Goal: Information Seeking & Learning: Learn about a topic

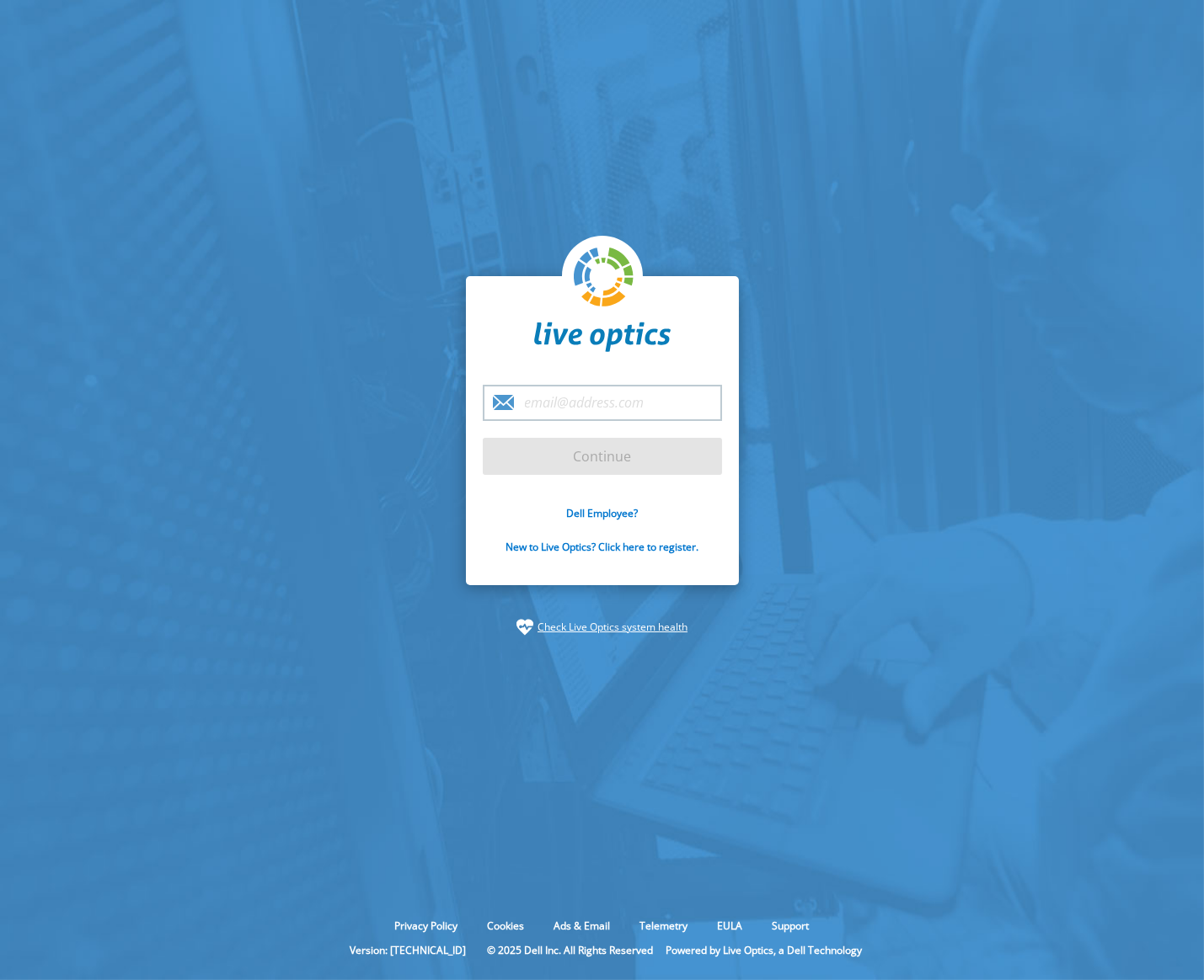
click at [551, 396] on input "email" at bounding box center [602, 402] width 239 height 36
type input "[PERSON_NAME][EMAIL_ADDRESS][DOMAIN_NAME]"
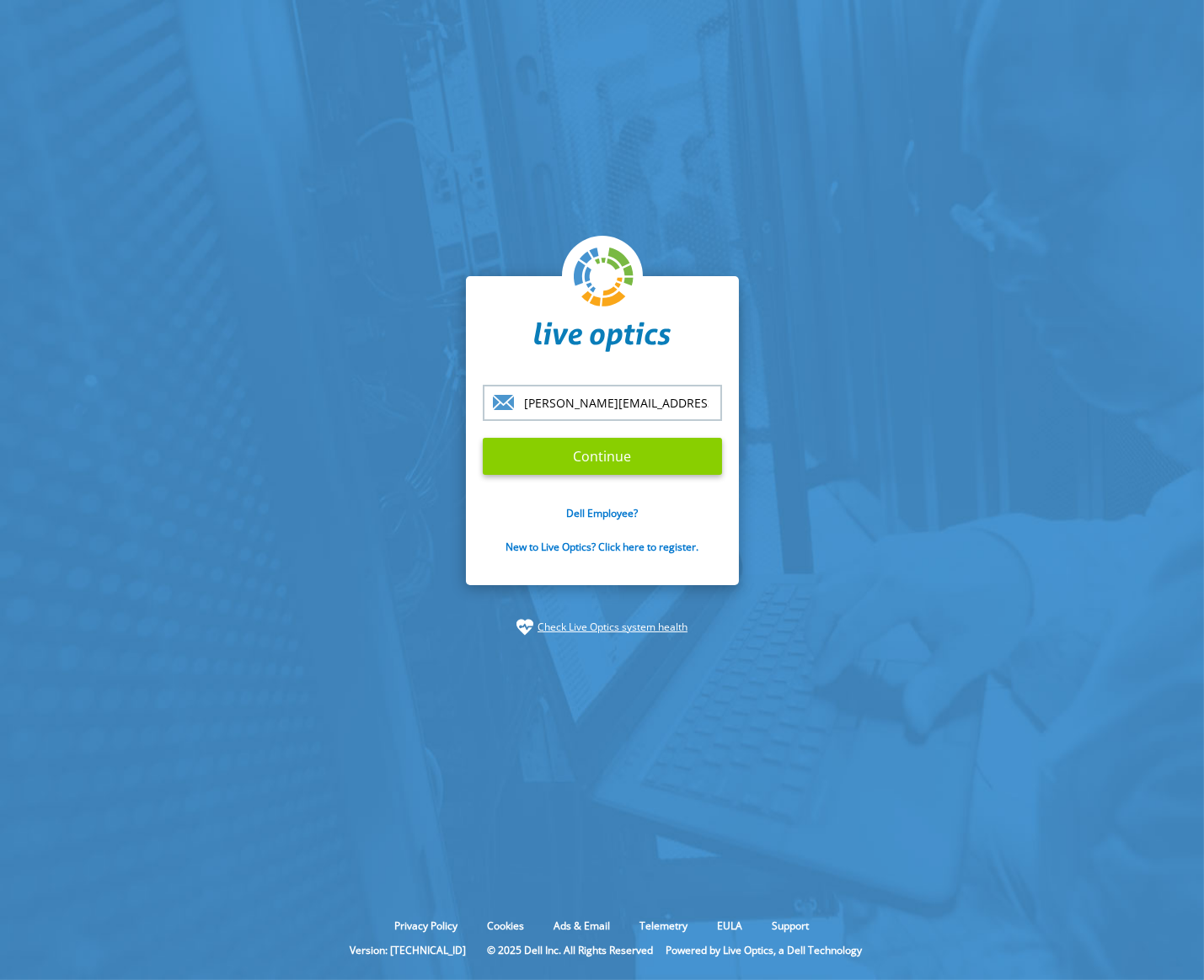
click at [564, 458] on input "Continue" at bounding box center [602, 456] width 239 height 37
click at [634, 455] on input "Continue" at bounding box center [602, 456] width 239 height 37
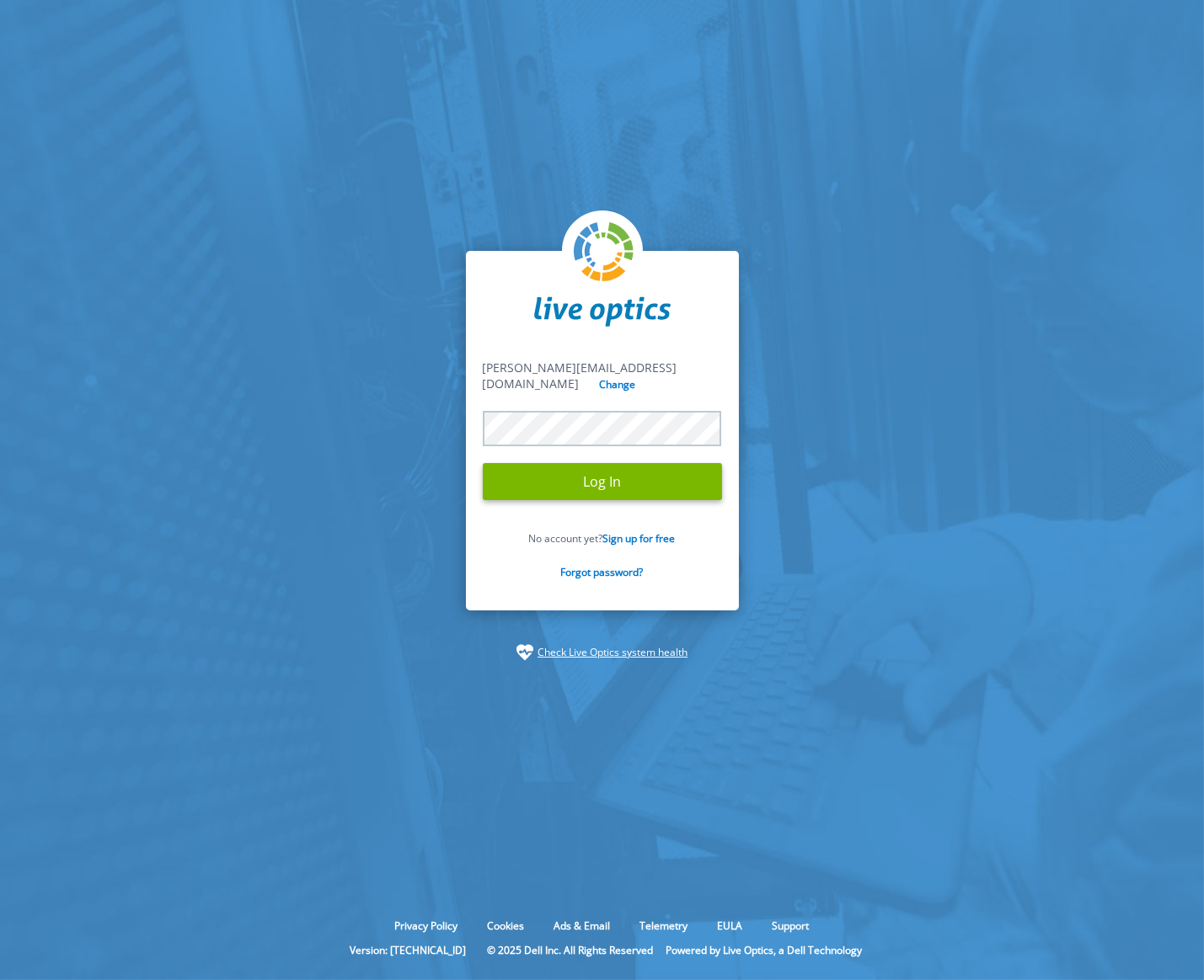
click at [483, 463] on input "Log In" at bounding box center [602, 481] width 239 height 37
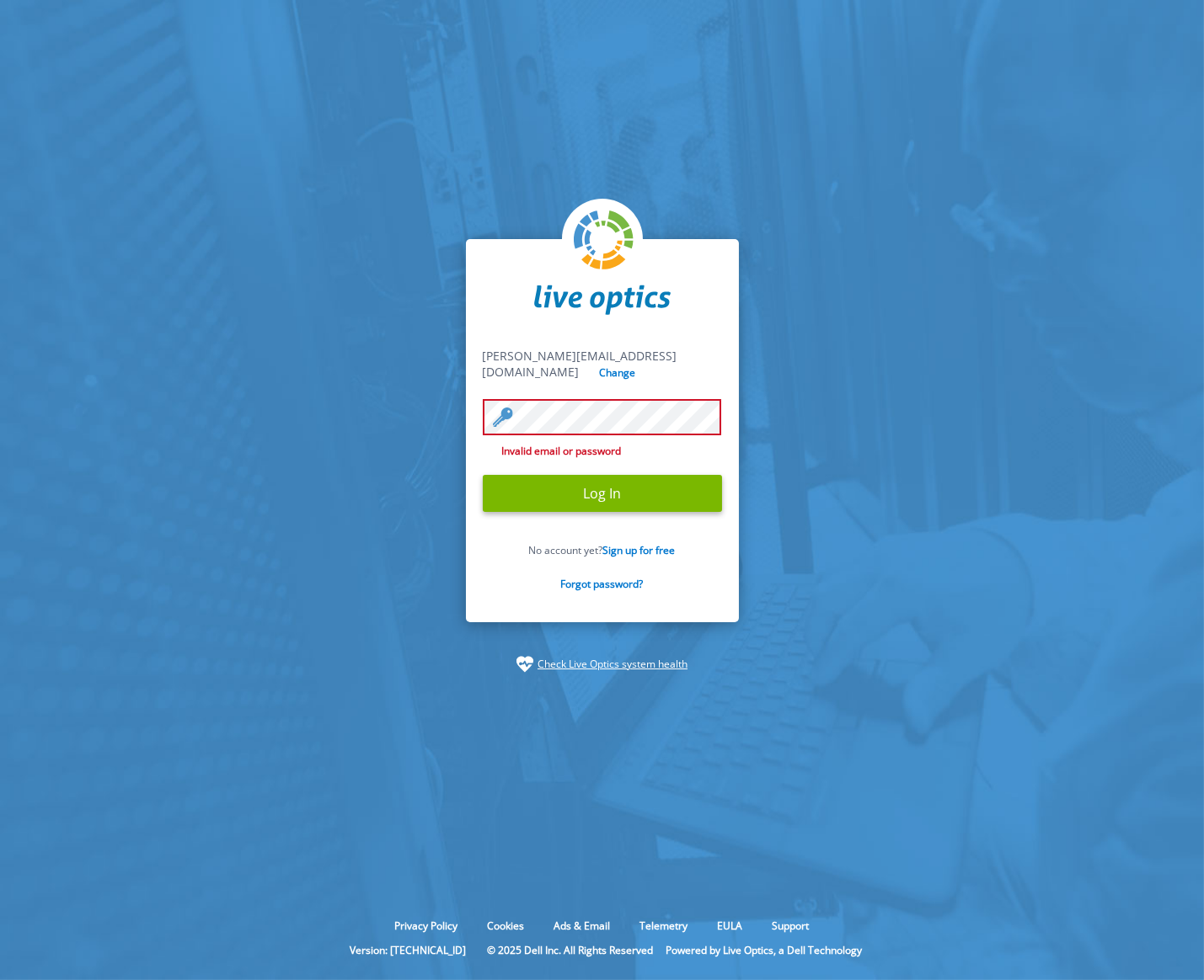
click at [483, 475] on input "Log In" at bounding box center [602, 492] width 239 height 37
click at [294, 27] on section "marek.urbaszek@itpunkt.pl marek.urbaszek@itpunkt.pl Change Invalid email or pas…" at bounding box center [602, 456] width 1204 height 911
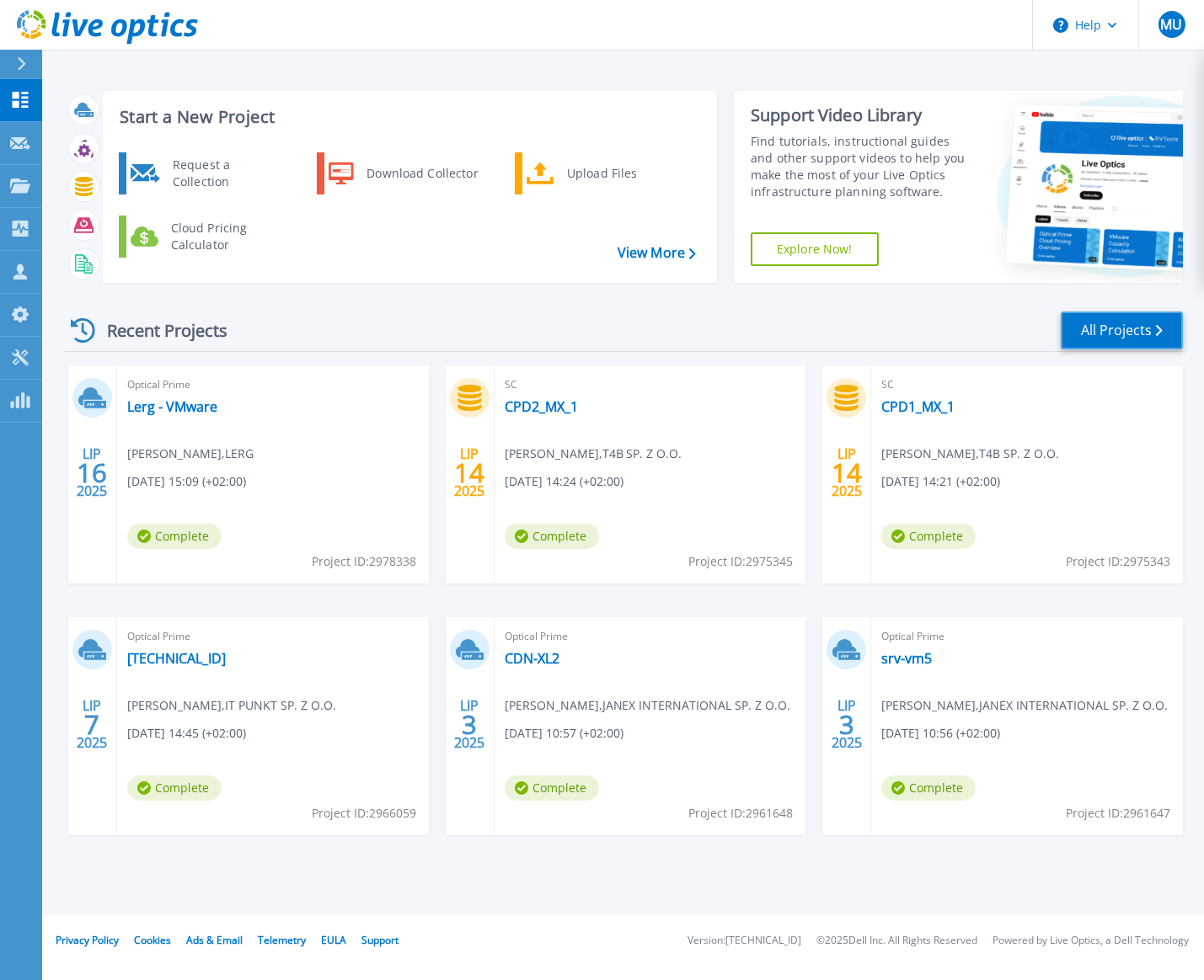
click at [1075, 331] on link "All Projects" at bounding box center [1122, 331] width 122 height 38
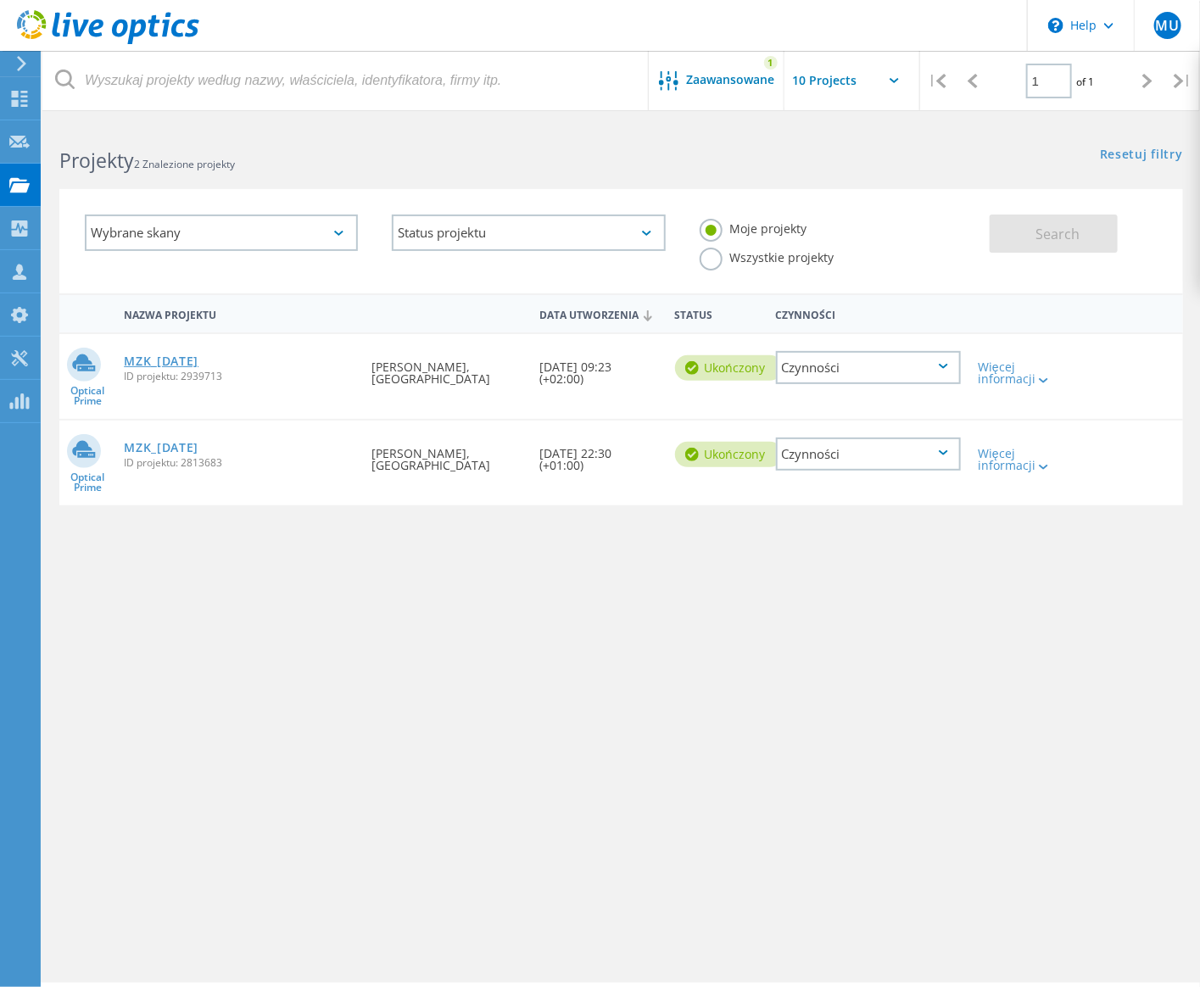
click at [186, 355] on link "MZK_[DATE]" at bounding box center [161, 361] width 75 height 12
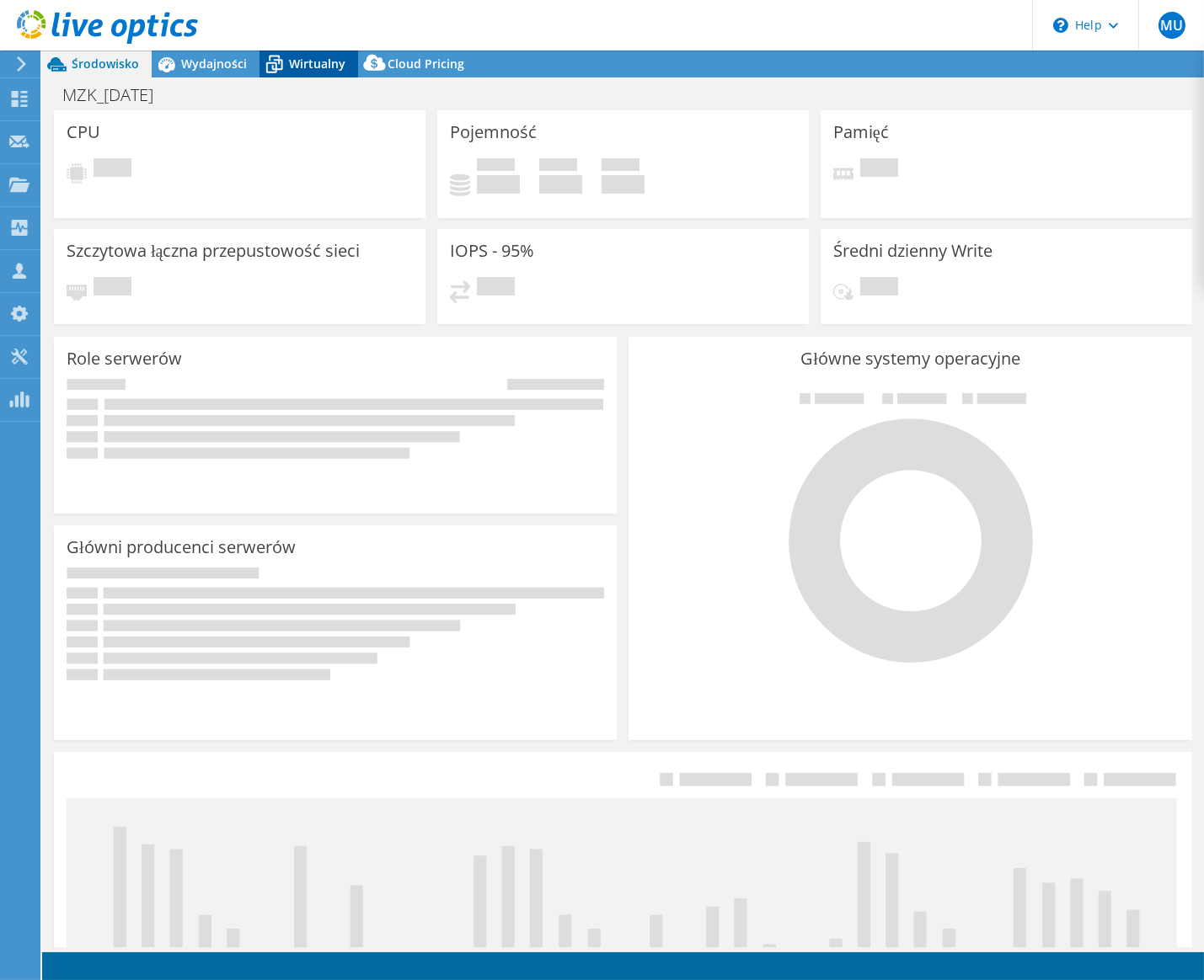
select select "EUFrankfurt"
click at [328, 68] on span "Wirtualny" at bounding box center [317, 64] width 57 height 16
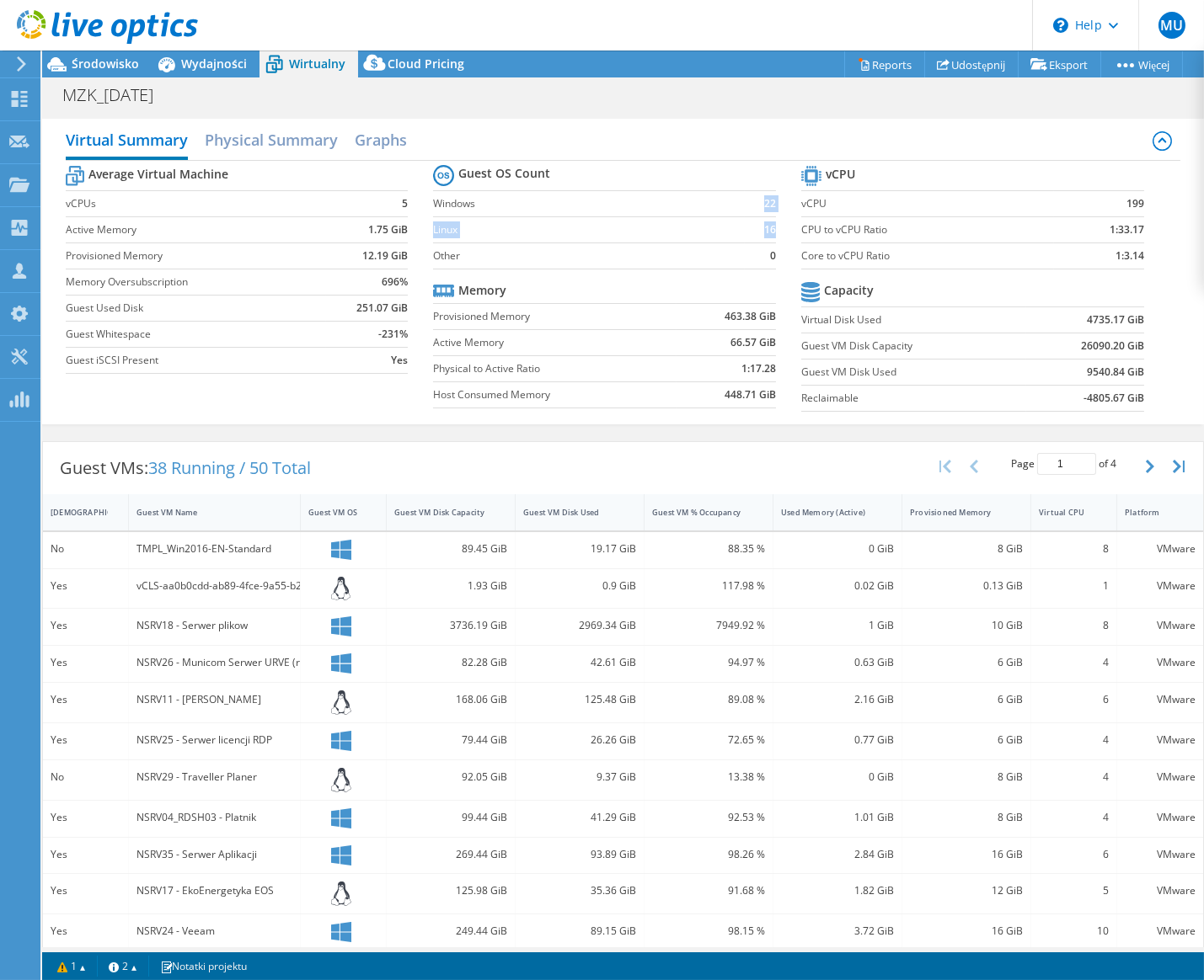
drag, startPoint x: 757, startPoint y: 203, endPoint x: 766, endPoint y: 219, distance: 18.4
click at [766, 219] on tbody "Guest OS Count Windows 22 Linux 16 Other 0" at bounding box center [604, 214] width 343 height 108
click at [111, 80] on div "MZK_2025-06-16 Drukuj" at bounding box center [622, 94] width 1161 height 31
click at [111, 71] on div "Środowisko" at bounding box center [96, 64] width 109 height 27
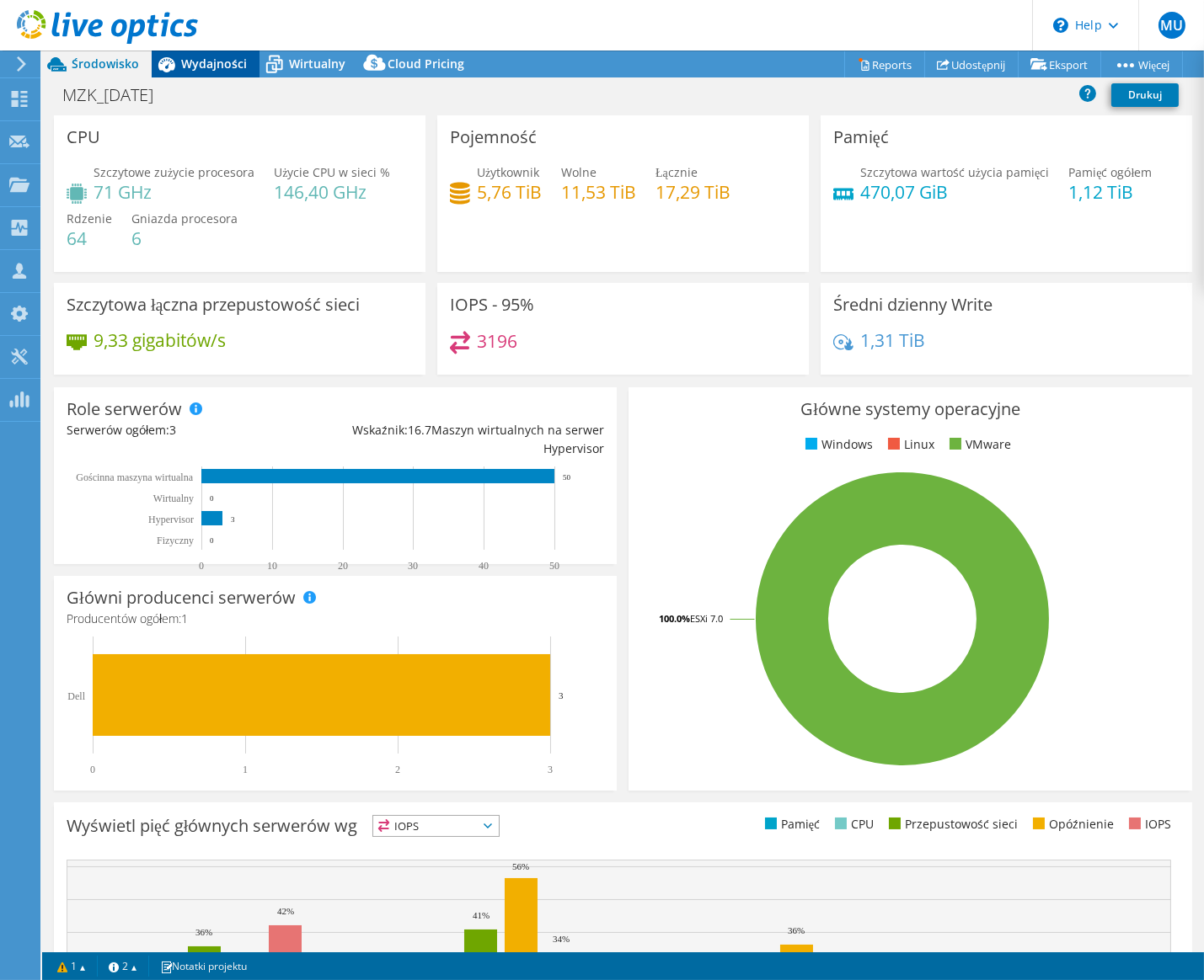
click at [221, 64] on span "Wydajności" at bounding box center [214, 64] width 66 height 16
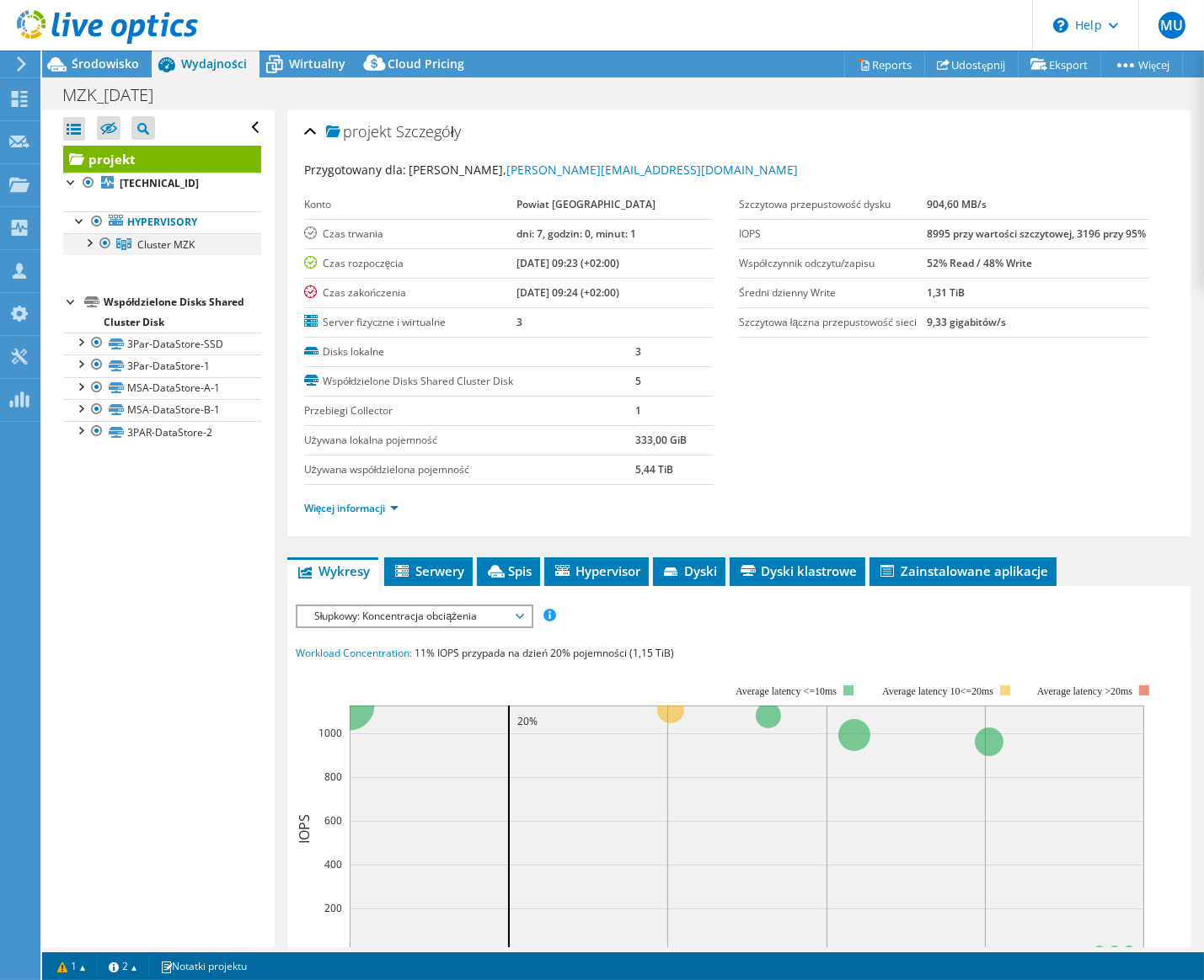
click at [89, 246] on div at bounding box center [88, 241] width 17 height 17
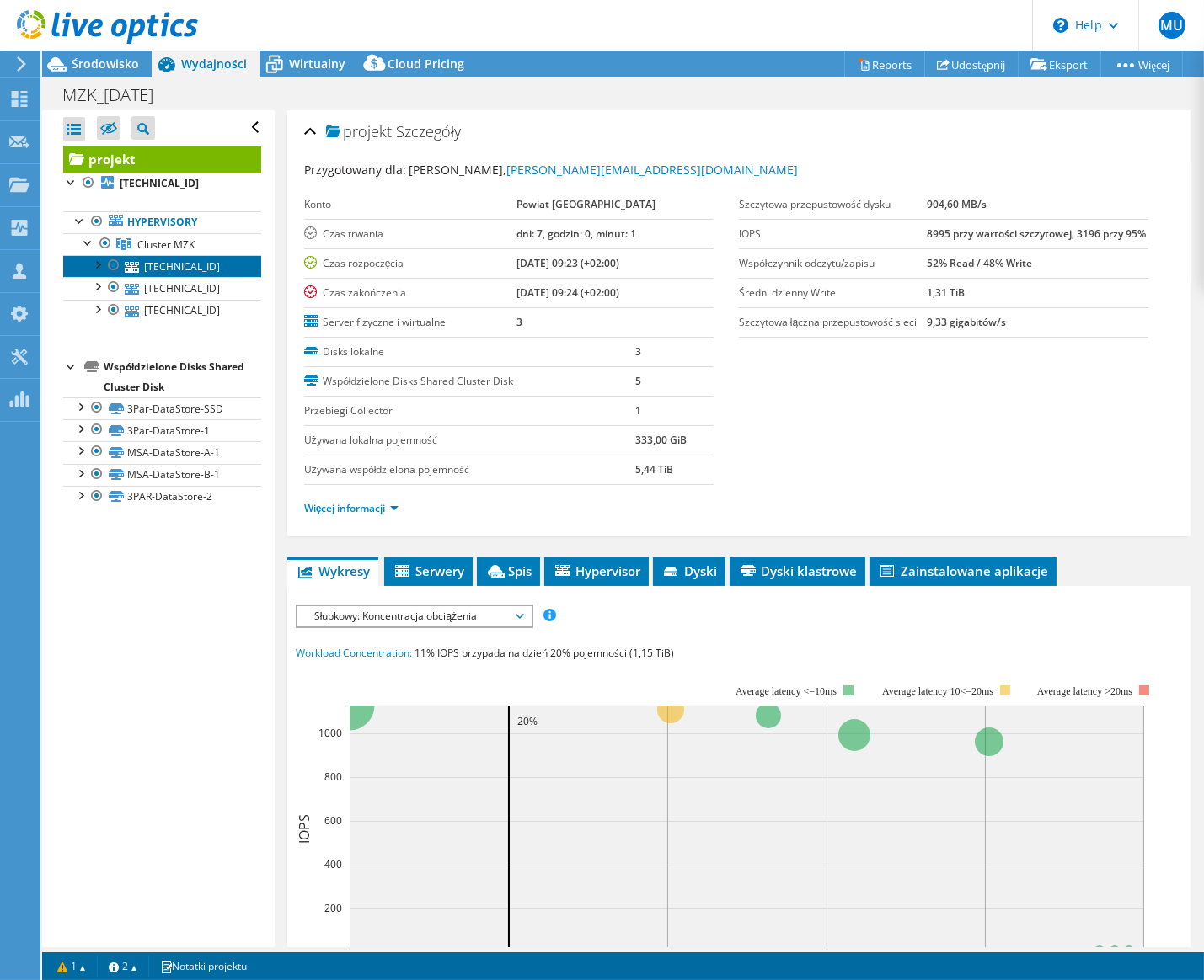
click at [199, 269] on link "192.168.254.18" at bounding box center [162, 266] width 198 height 22
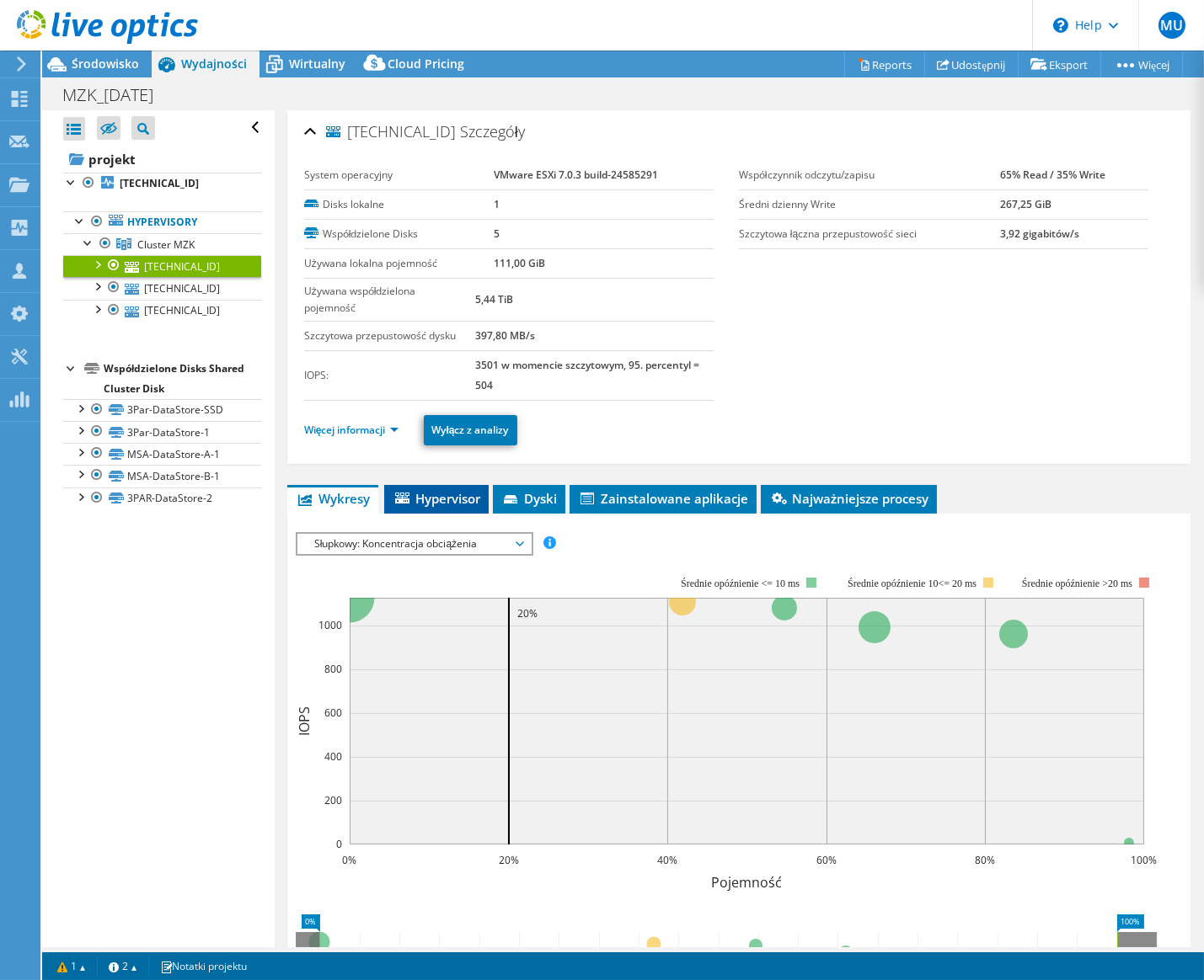
click at [435, 496] on span "Hypervisor" at bounding box center [436, 497] width 87 height 17
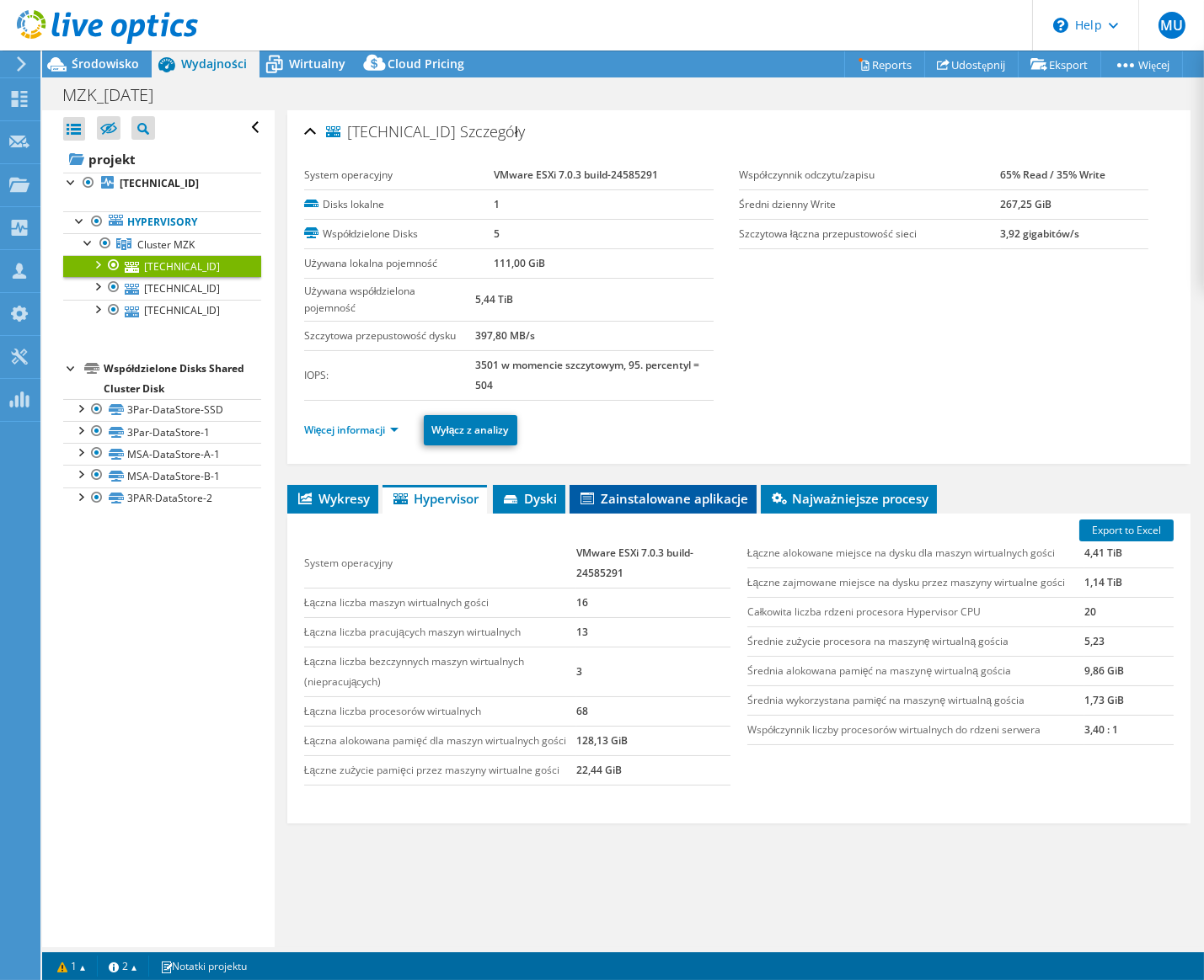
click at [621, 490] on span "Zainstalowane aplikacje" at bounding box center [663, 497] width 170 height 17
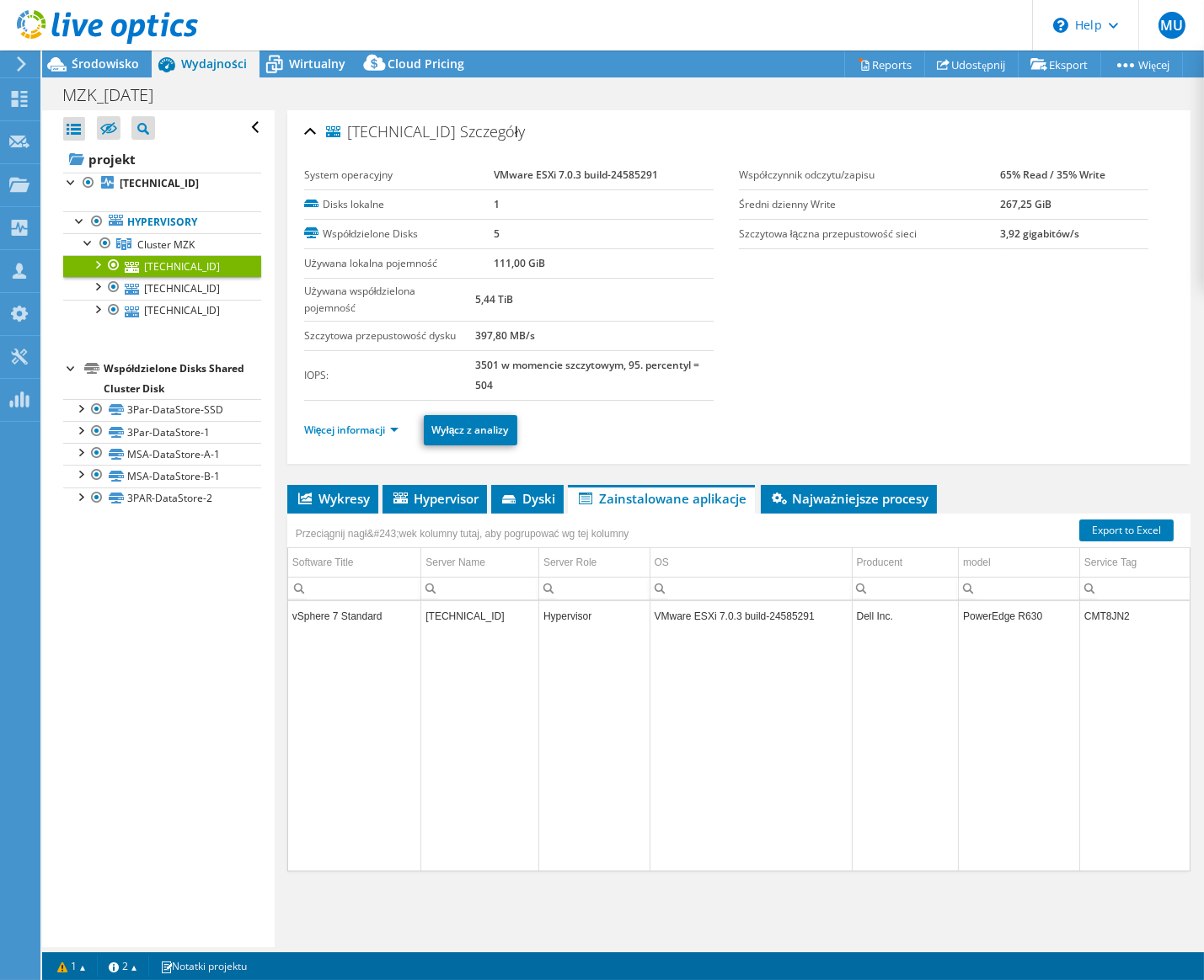
drag, startPoint x: 292, startPoint y: 64, endPoint x: 545, endPoint y: 477, distance: 484.3
click at [292, 64] on span "Wirtualny" at bounding box center [317, 64] width 57 height 16
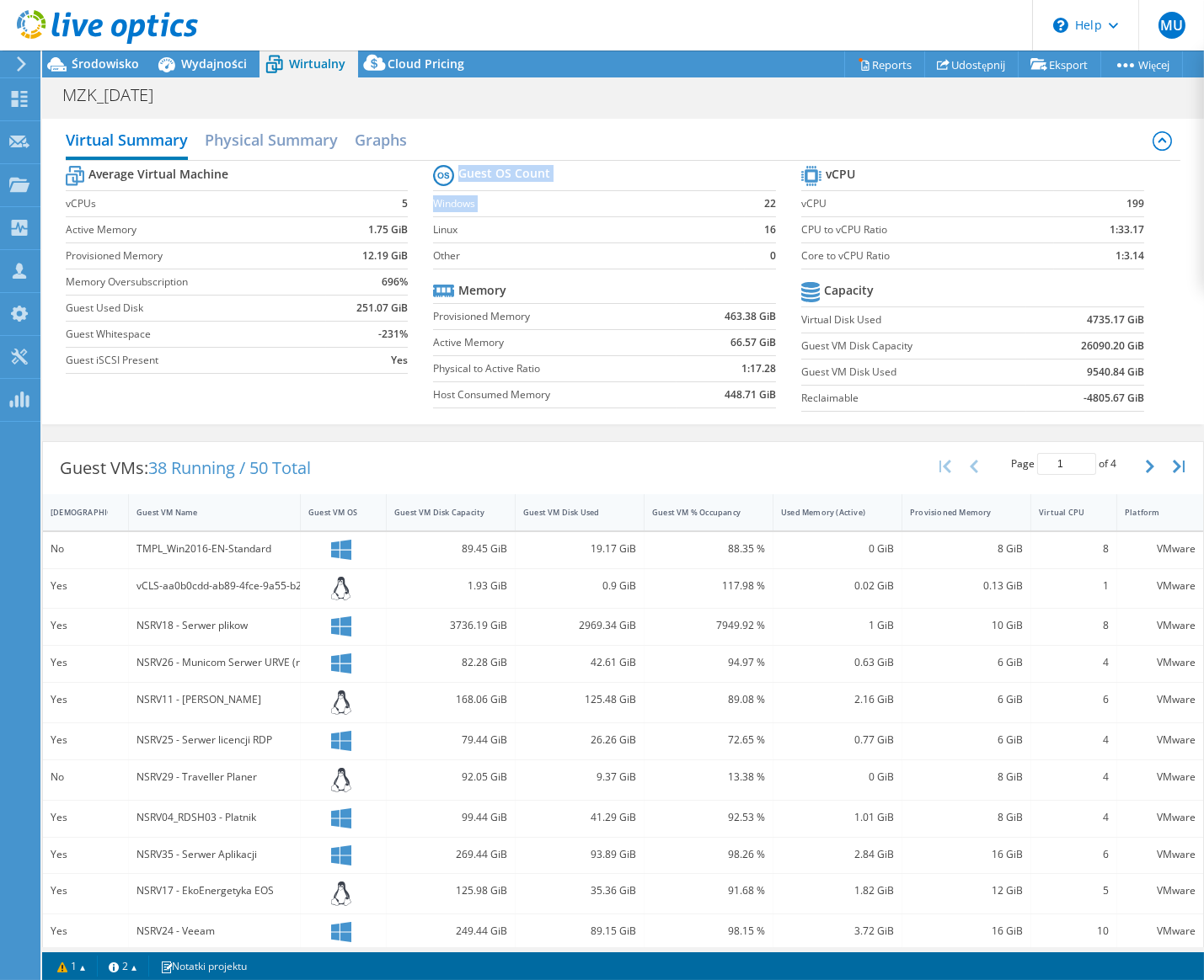
drag, startPoint x: 757, startPoint y: 203, endPoint x: 767, endPoint y: 208, distance: 11.2
click at [768, 208] on section "Guest OS Count Windows 22 Linux 16 Other 0 Memory Provisioned Memory 463.38 GiB…" at bounding box center [617, 289] width 369 height 256
drag, startPoint x: 767, startPoint y: 208, endPoint x: 766, endPoint y: 225, distance: 17.0
click at [765, 218] on td "16" at bounding box center [760, 229] width 31 height 26
click at [766, 234] on b "16" at bounding box center [770, 229] width 12 height 17
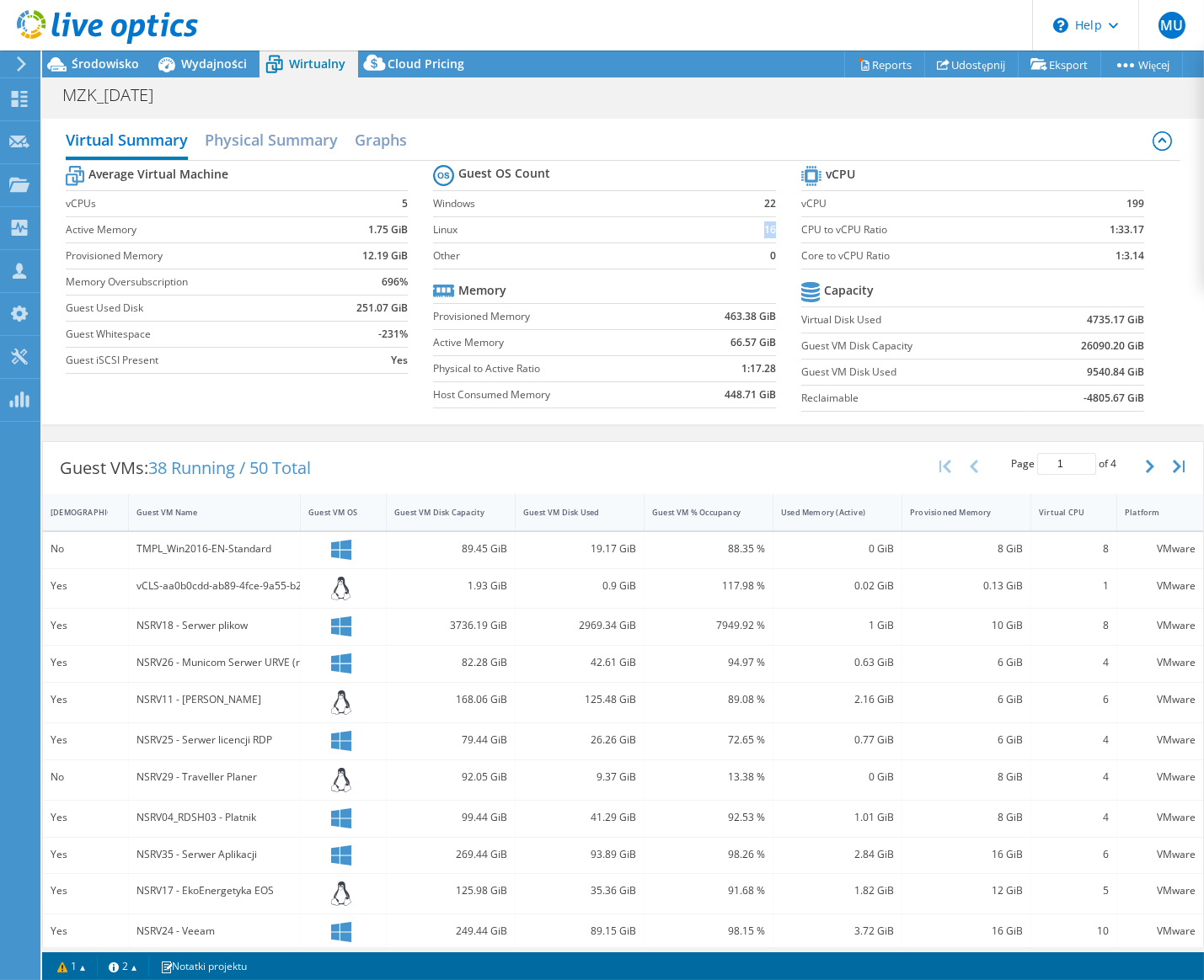
drag, startPoint x: 767, startPoint y: 228, endPoint x: 758, endPoint y: 227, distance: 9.1
click at [764, 227] on b "16" at bounding box center [770, 229] width 12 height 17
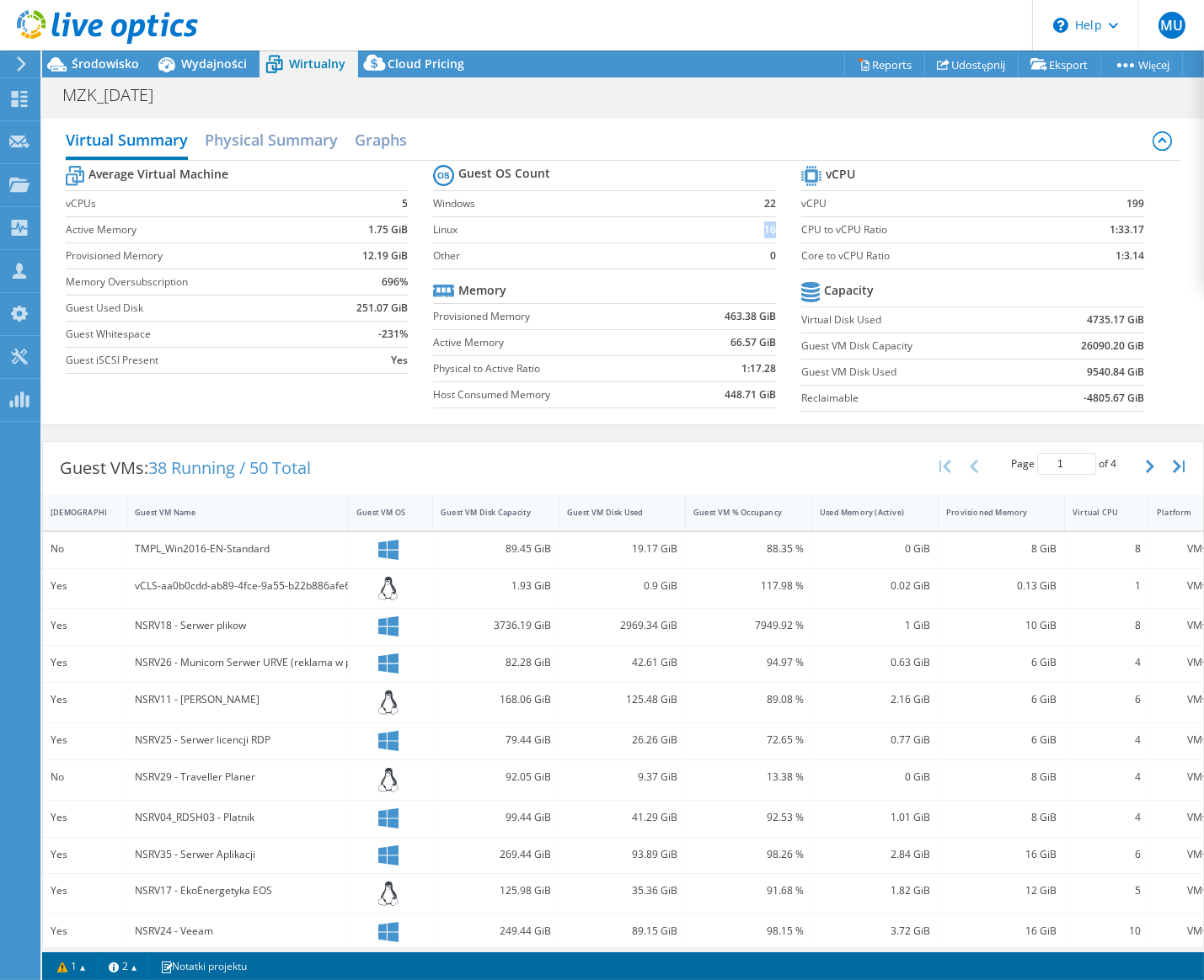
drag, startPoint x: 295, startPoint y: 506, endPoint x: 346, endPoint y: 513, distance: 51.5
click at [346, 513] on div at bounding box center [348, 512] width 31 height 36
click at [764, 204] on b "22" at bounding box center [770, 204] width 12 height 17
drag, startPoint x: 1100, startPoint y: 371, endPoint x: 1078, endPoint y: 372, distance: 22.0
click at [1087, 372] on b "9540.84 GiB" at bounding box center [1116, 371] width 58 height 17
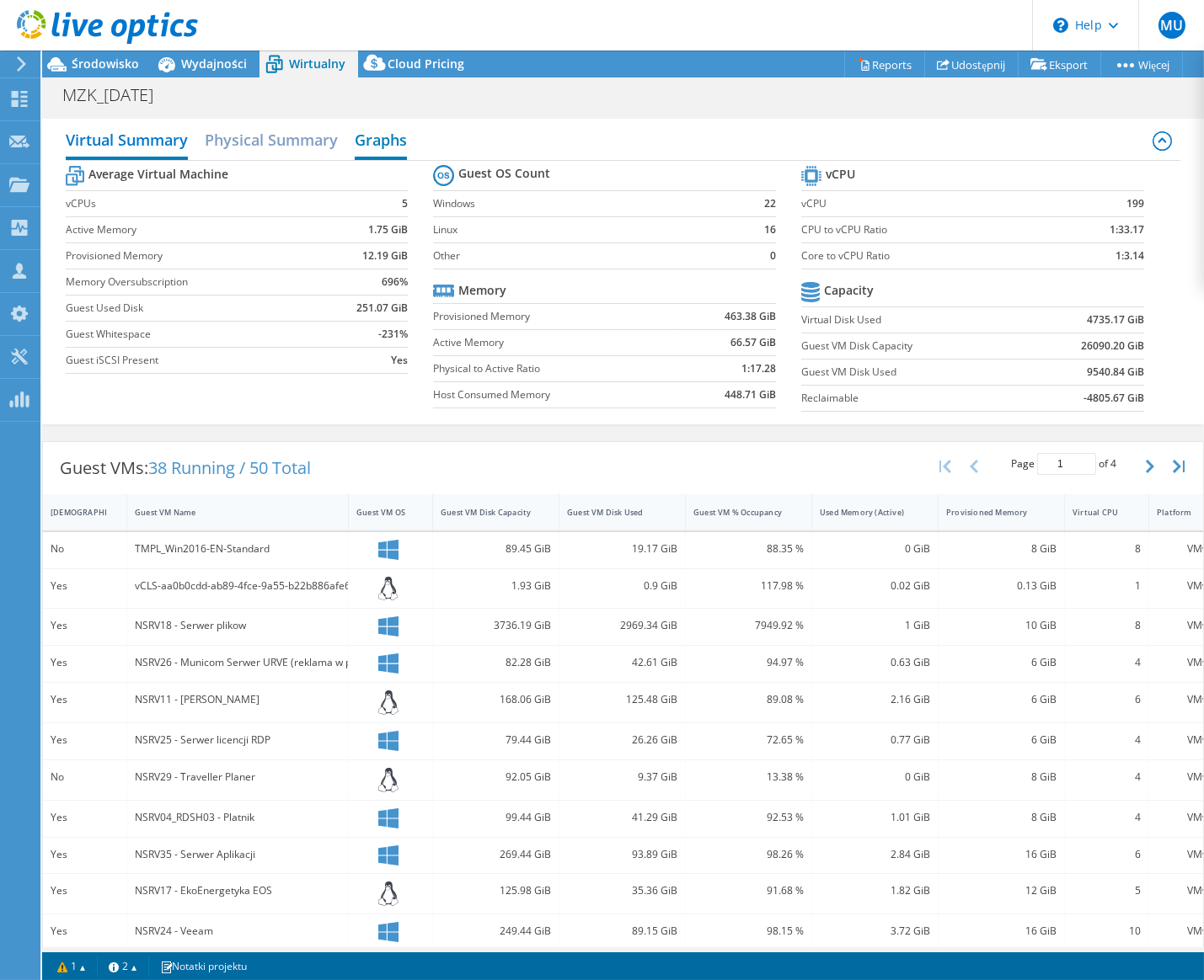
click at [386, 144] on h2 "Graphs" at bounding box center [380, 141] width 53 height 37
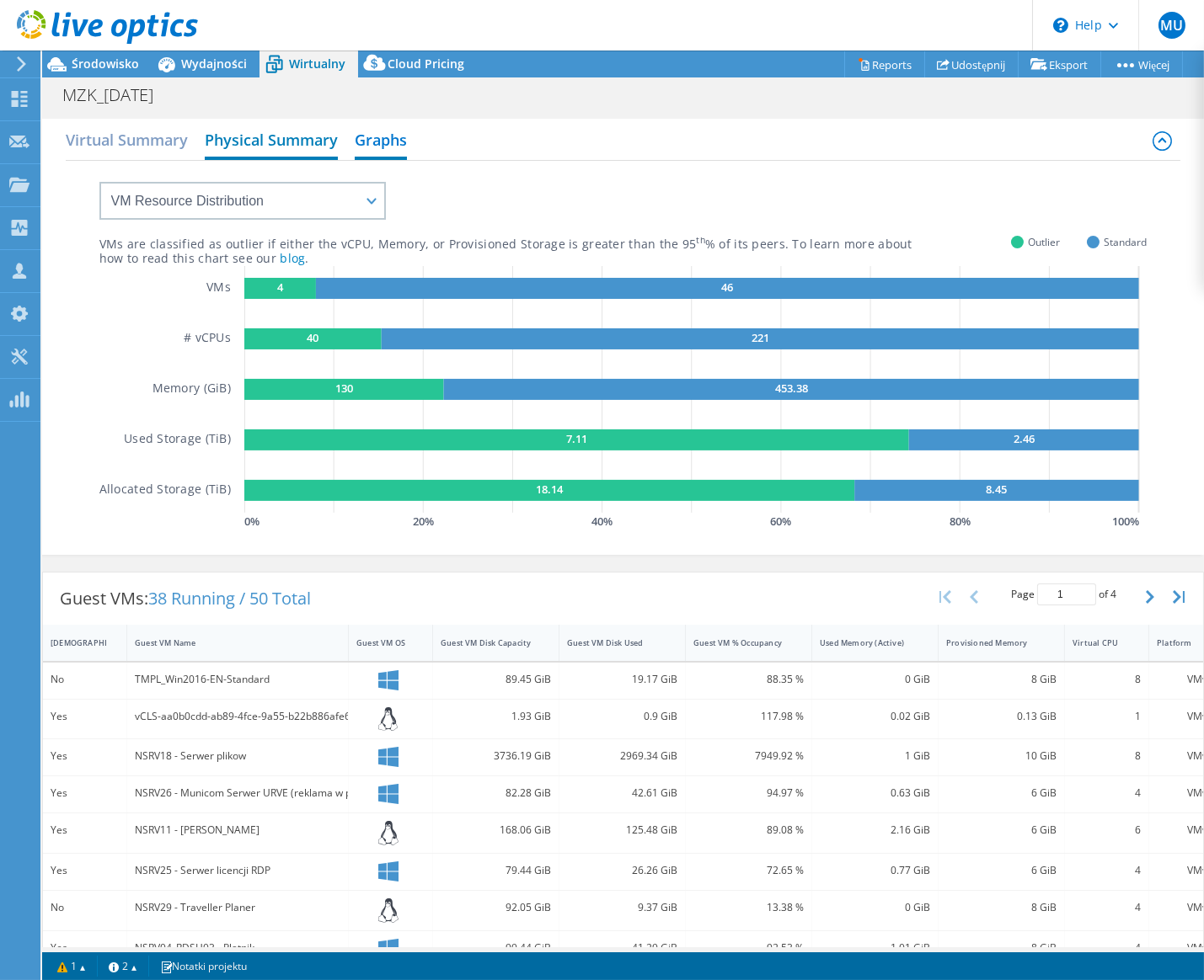
click at [289, 153] on h2 "Physical Summary" at bounding box center [271, 141] width 133 height 37
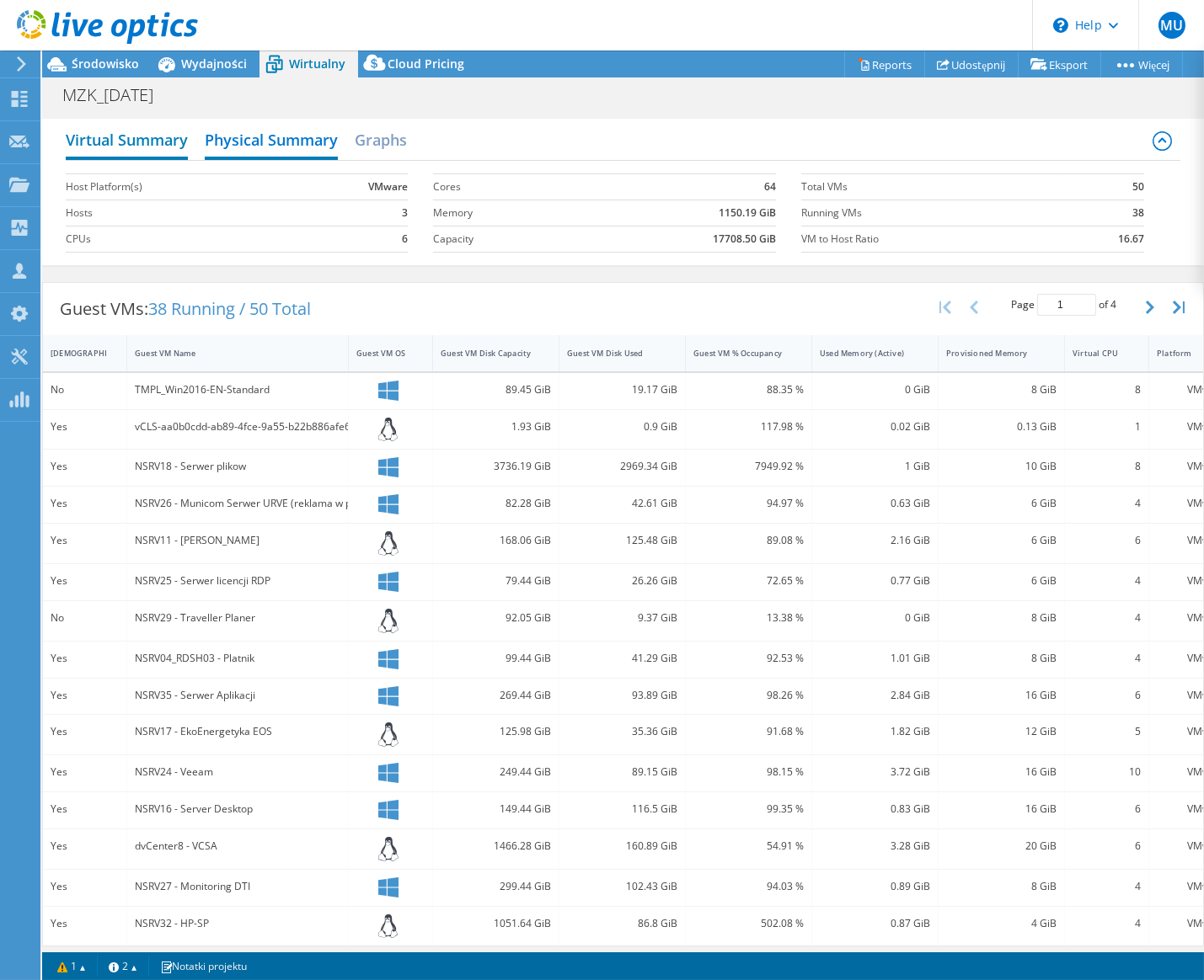
click at [169, 152] on h2 "Virtual Summary" at bounding box center [126, 141] width 122 height 37
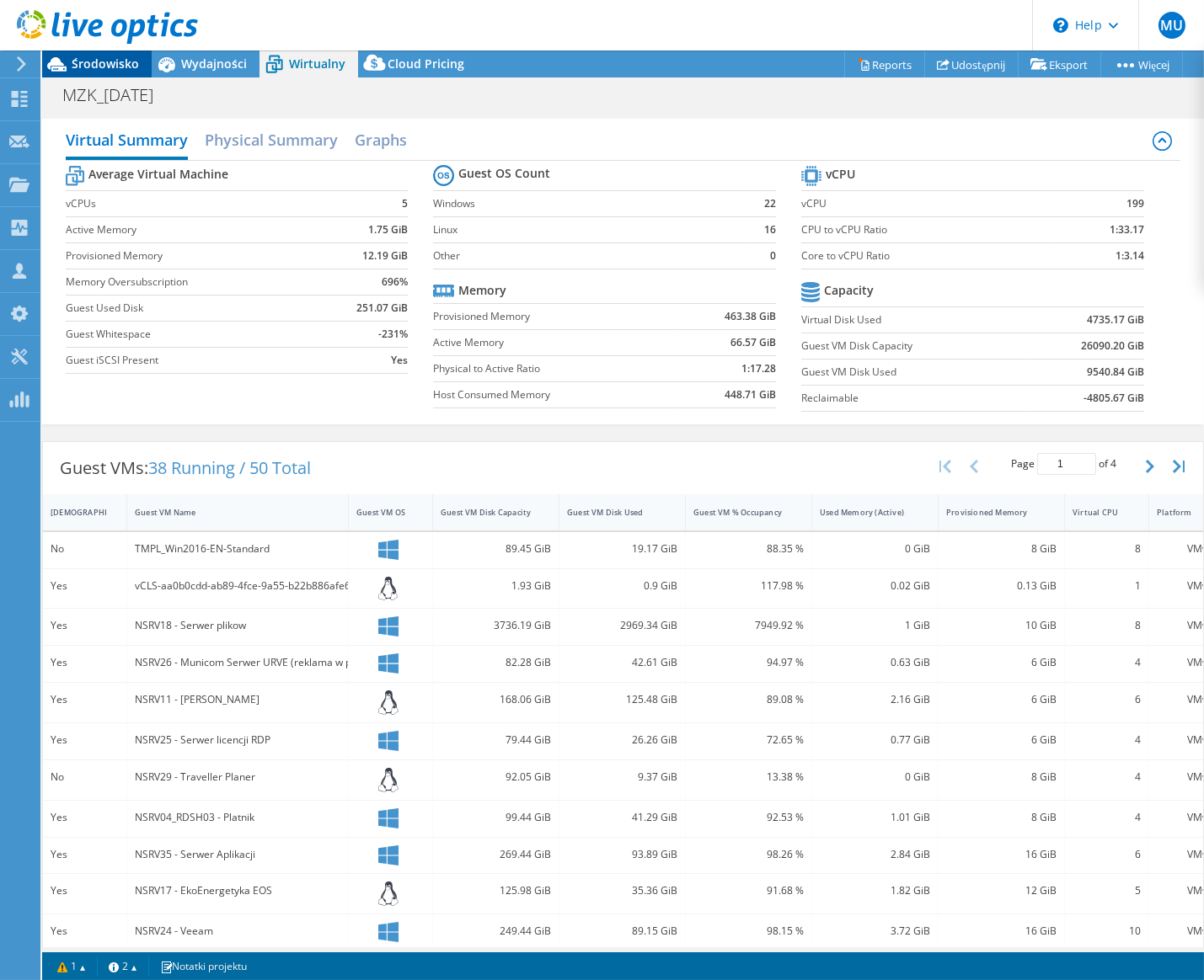
click at [116, 70] on span "Środowisko" at bounding box center [105, 64] width 68 height 16
